Goal: Check status

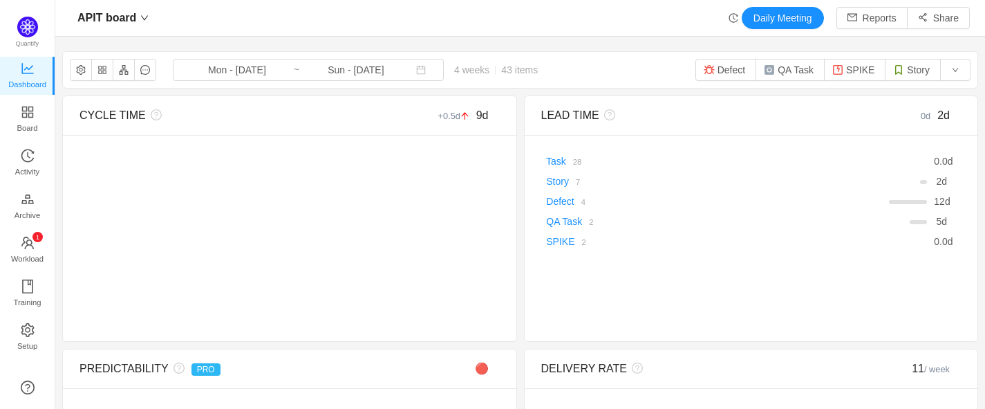
scroll to position [409, 930]
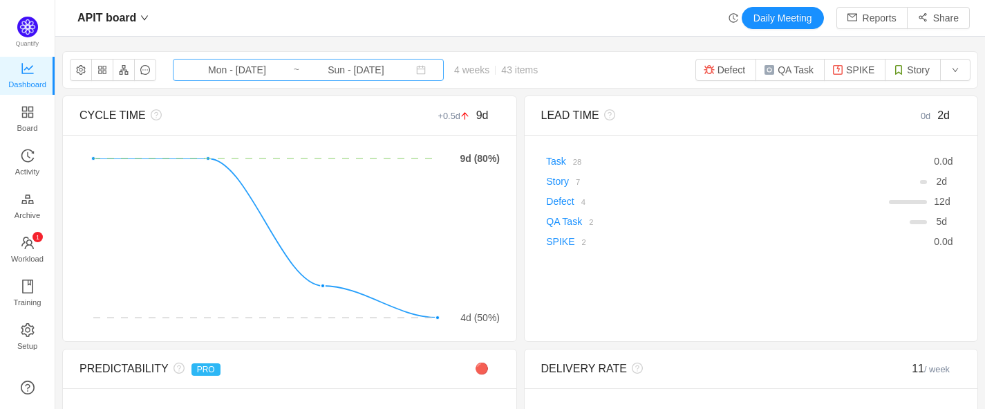
click at [236, 64] on input "Mon - [DATE]" at bounding box center [237, 69] width 112 height 15
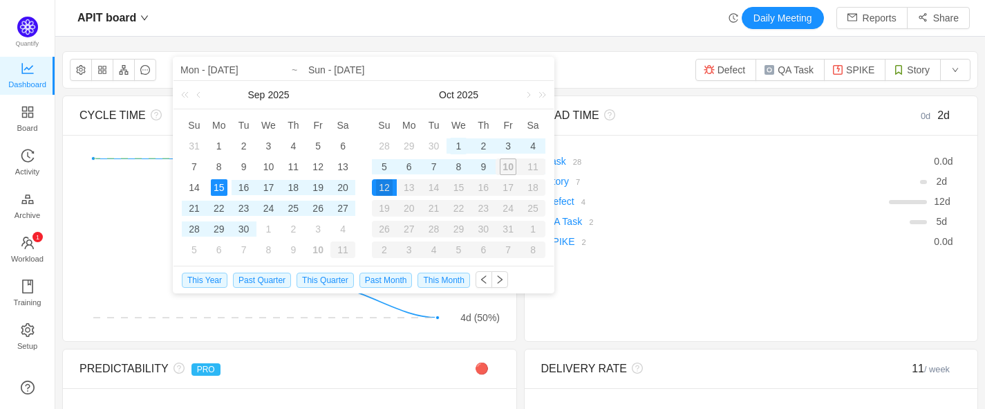
click at [460, 145] on div "1" at bounding box center [458, 146] width 17 height 17
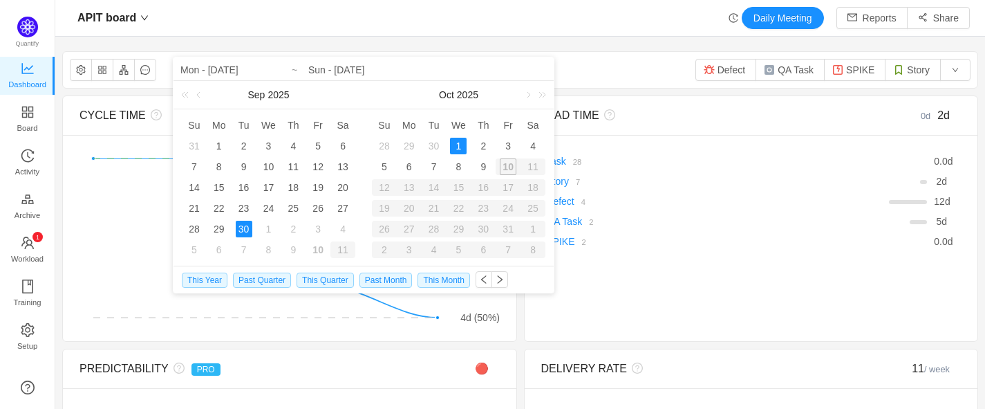
click at [247, 227] on div "30" at bounding box center [244, 229] width 17 height 17
type input "Tue - [DATE]"
type input "Wed - [DATE]"
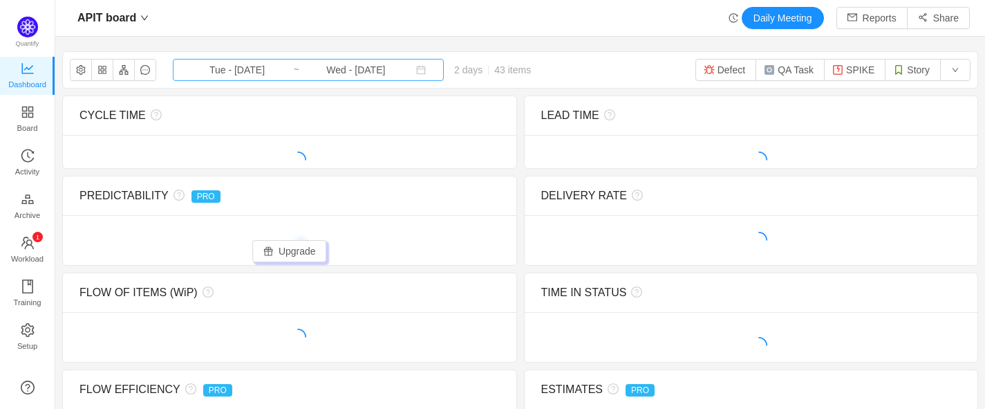
click at [308, 75] on input "Wed - [DATE]" at bounding box center [356, 69] width 112 height 15
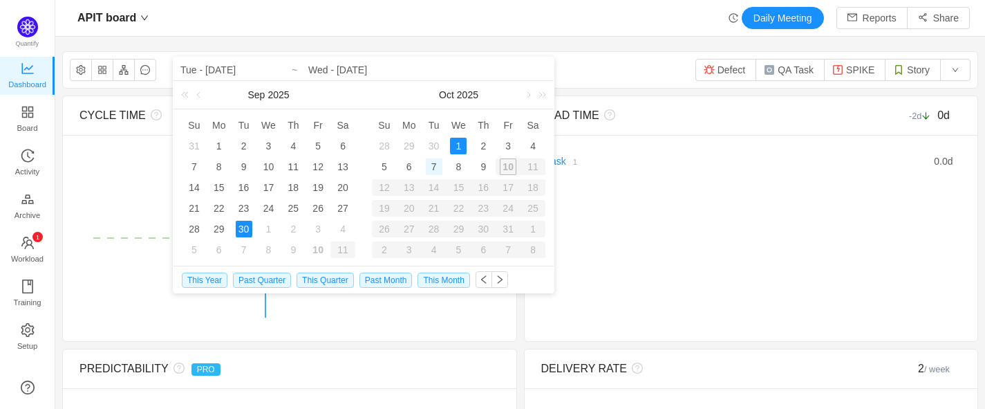
click at [437, 165] on div "7" at bounding box center [434, 166] width 17 height 17
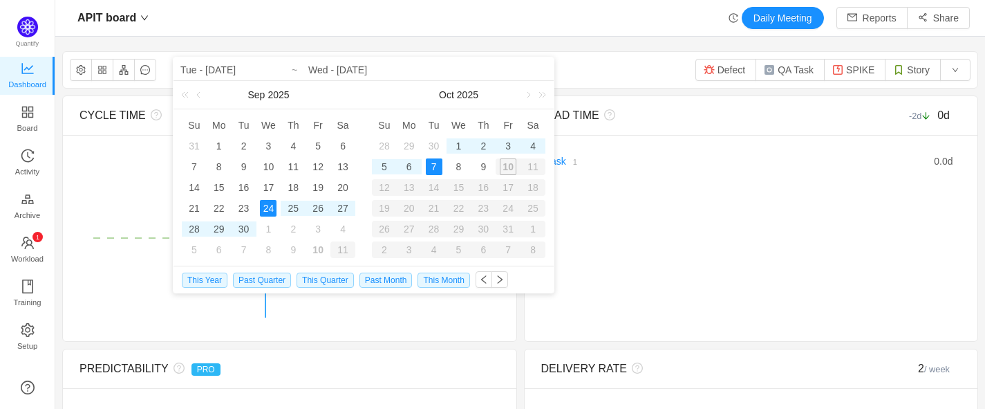
click at [265, 212] on div "24" at bounding box center [268, 208] width 17 height 17
type input "Wed - [DATE]"
type input "Tue - [DATE]"
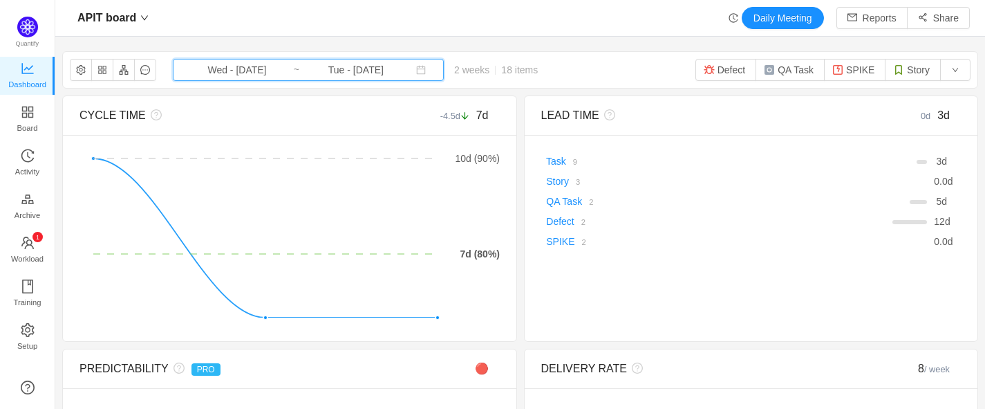
click at [281, 73] on span "Wed - [DATE] ~ Tue - [DATE]" at bounding box center [308, 70] width 271 height 22
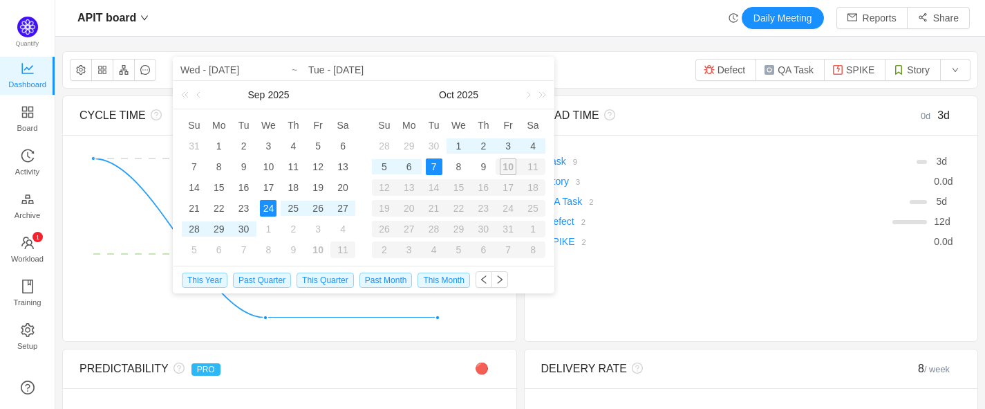
click at [565, 19] on div "APIT board Daily Meeting Reports Share" at bounding box center [520, 18] width 899 height 22
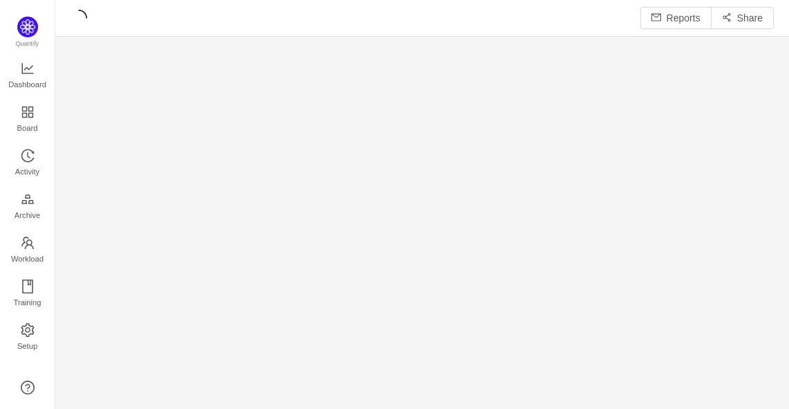
scroll to position [409, 733]
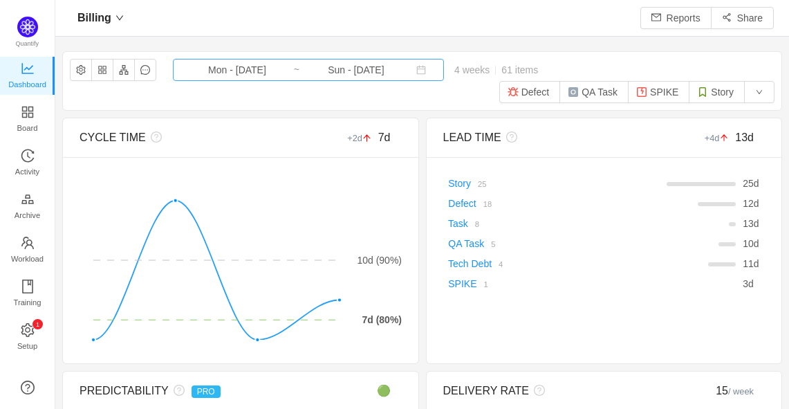
click at [259, 67] on input "Mon - [DATE]" at bounding box center [237, 69] width 112 height 15
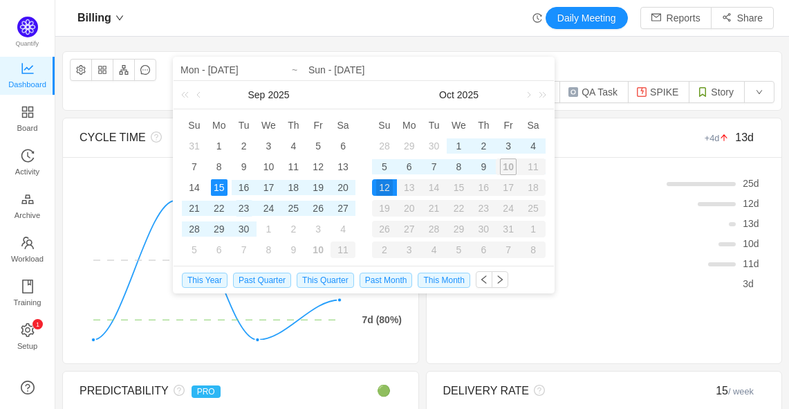
click at [247, 205] on div "23" at bounding box center [244, 208] width 17 height 17
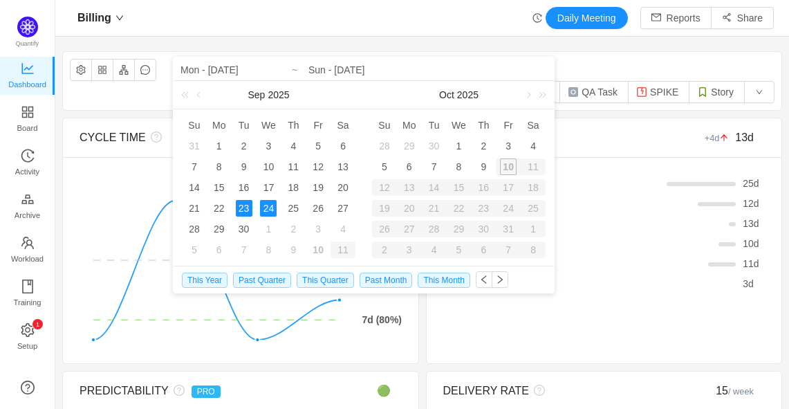
click at [275, 209] on div "24" at bounding box center [268, 208] width 17 height 17
type input "Tue - Sep 23, 2025"
type input "Wed - [DATE]"
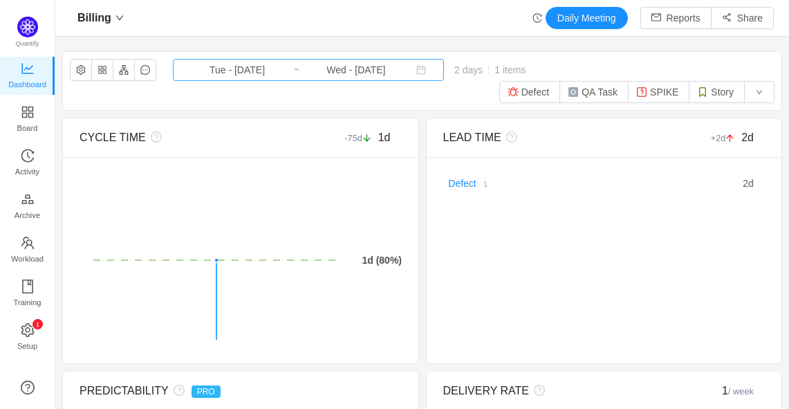
click at [272, 77] on input "Tue - Sep 23, 2025" at bounding box center [237, 69] width 112 height 15
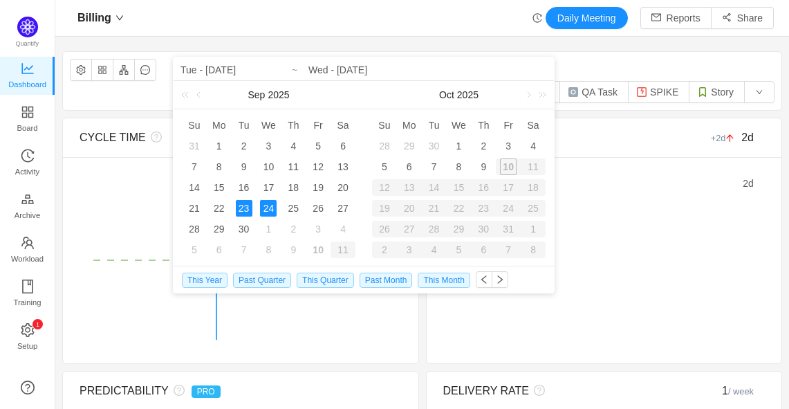
click at [268, 207] on div "24" at bounding box center [268, 208] width 17 height 17
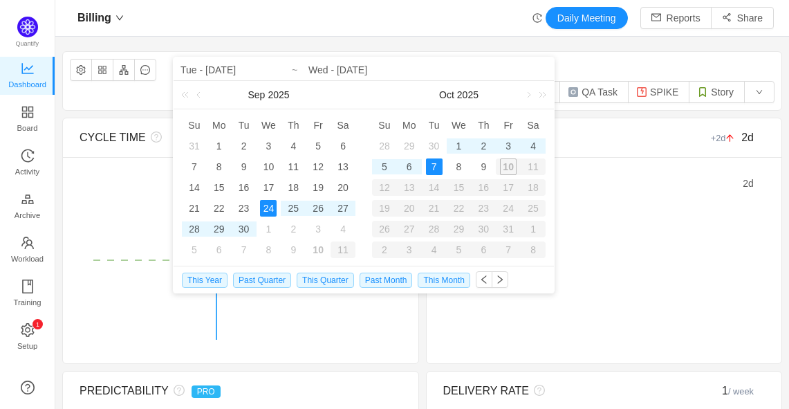
click at [441, 169] on div "7" at bounding box center [434, 166] width 17 height 17
type input "Wed - [DATE]"
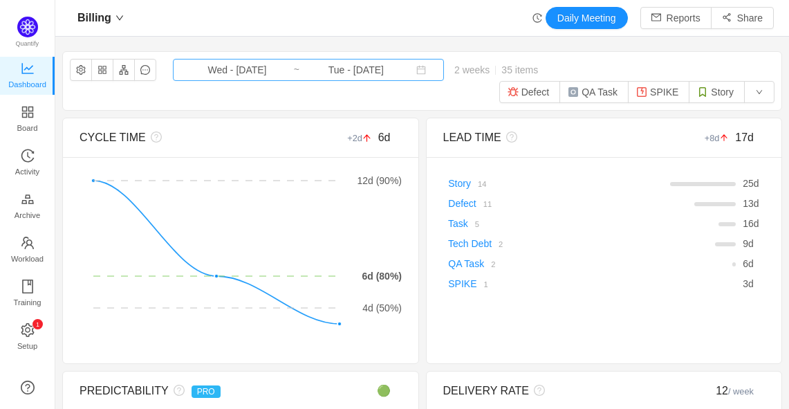
click at [322, 64] on input "Tue - [DATE]" at bounding box center [356, 69] width 112 height 15
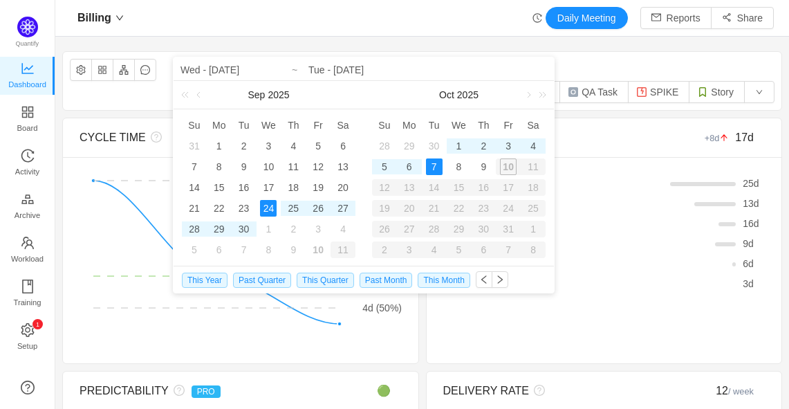
click at [268, 209] on div "24" at bounding box center [268, 208] width 17 height 17
click at [460, 162] on div "8" at bounding box center [458, 166] width 17 height 17
type input "Wed - Oct 08, 2025"
